Goal: Task Accomplishment & Management: Manage account settings

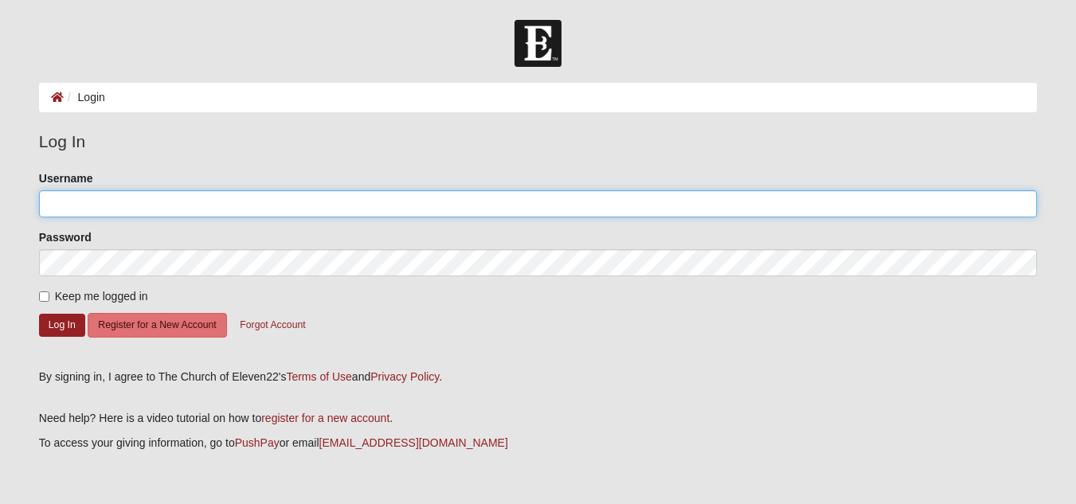
type input "Remington"
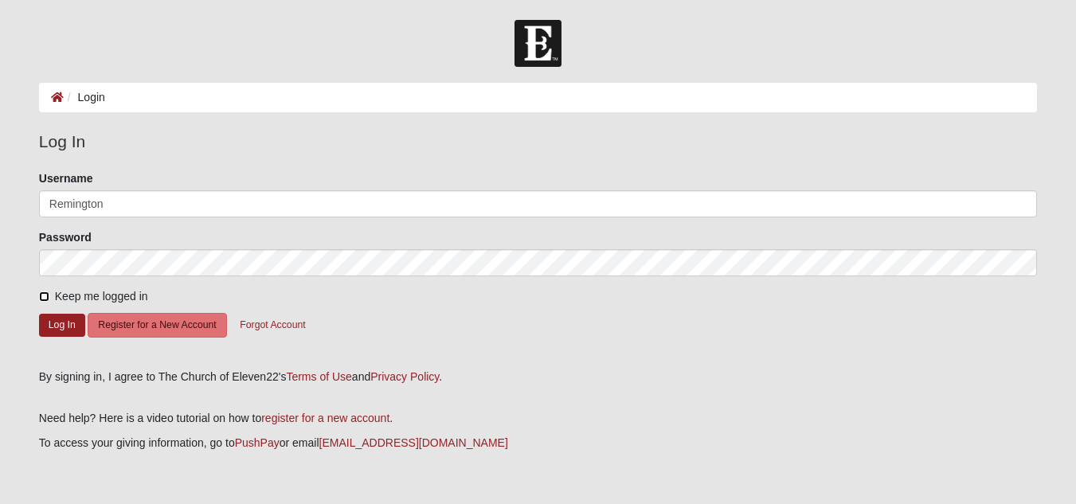
click at [44, 292] on input "Keep me logged in" at bounding box center [44, 296] width 10 height 10
checkbox input "true"
click at [58, 322] on button "Log In" at bounding box center [62, 325] width 46 height 23
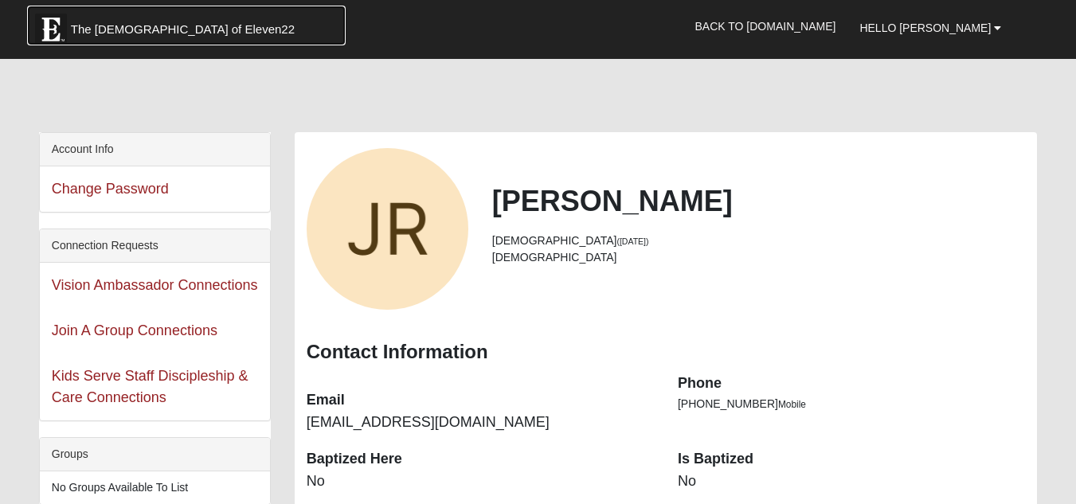
click at [120, 24] on span "The Church of Eleven22" at bounding box center [183, 30] width 224 height 16
